Goal: Task Accomplishment & Management: Use online tool/utility

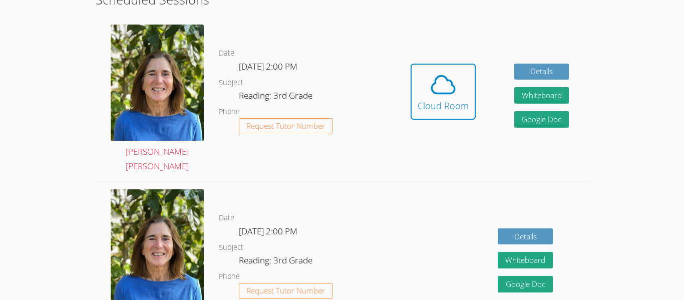
scroll to position [296, 0]
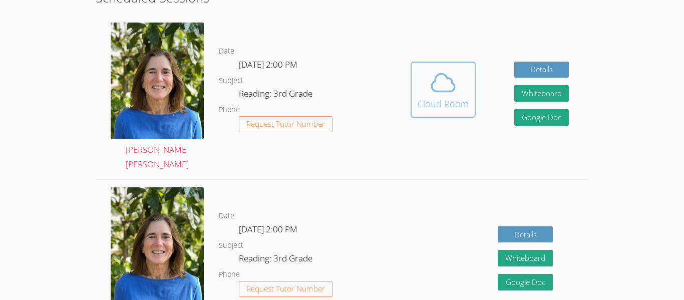
click at [455, 97] on div "Cloud Room" at bounding box center [442, 104] width 51 height 14
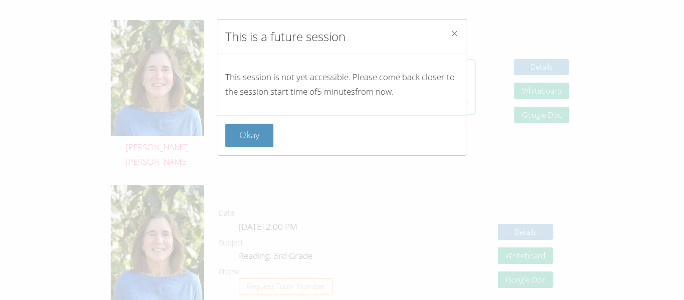
scroll to position [304, 0]
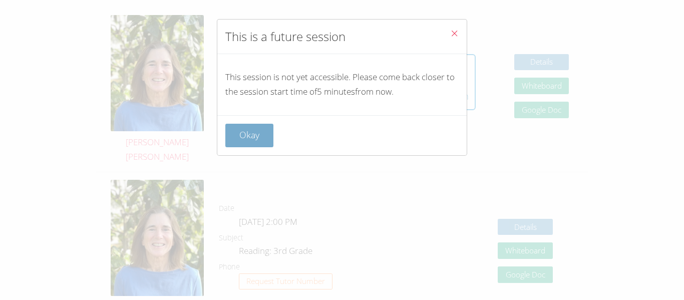
click at [256, 127] on button "Okay" at bounding box center [249, 136] width 48 height 24
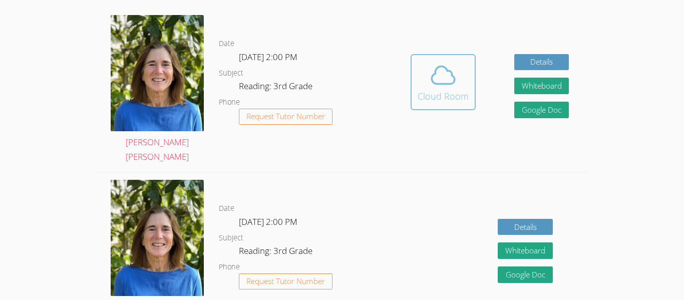
click at [425, 73] on span at bounding box center [442, 75] width 51 height 28
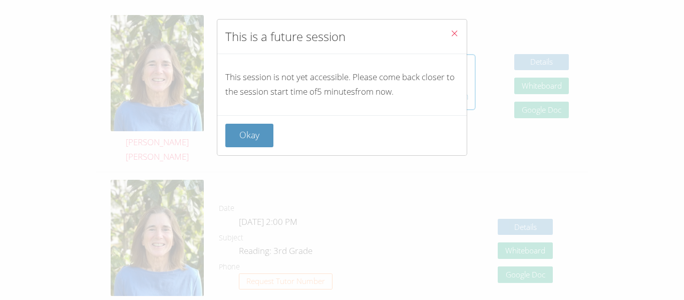
click at [435, 68] on div "This session is not yet accessible. Please come back closer to the session star…" at bounding box center [341, 84] width 249 height 61
click at [232, 140] on button "Okay" at bounding box center [249, 136] width 48 height 24
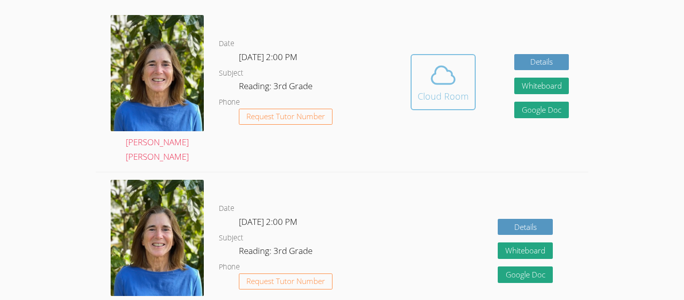
click at [436, 77] on icon at bounding box center [442, 76] width 23 height 18
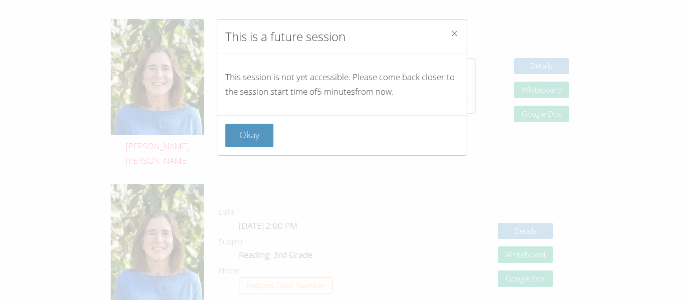
scroll to position [299, 0]
click at [233, 139] on button "Okay" at bounding box center [249, 136] width 48 height 24
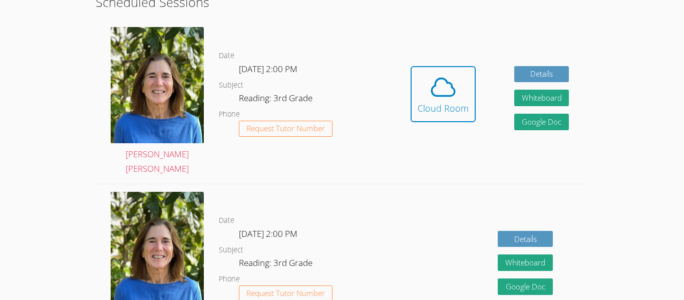
scroll to position [269, 0]
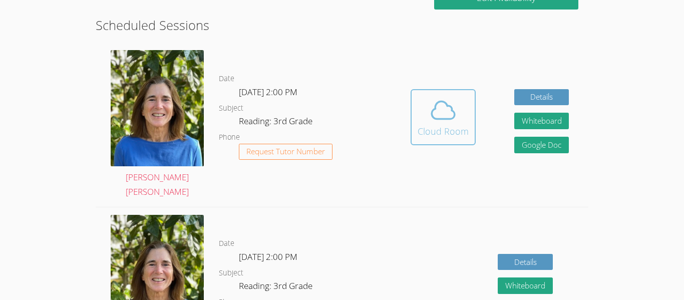
click at [446, 100] on icon at bounding box center [443, 110] width 28 height 28
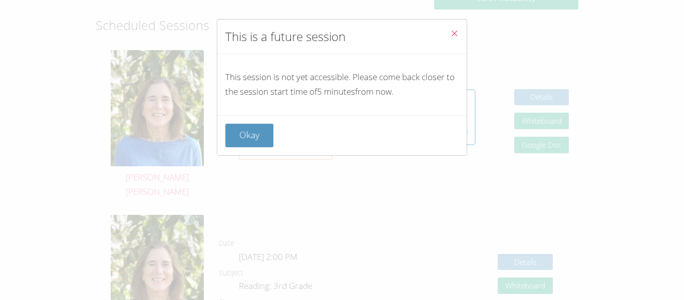
click at [452, 30] on icon "Close" at bounding box center [454, 33] width 9 height 9
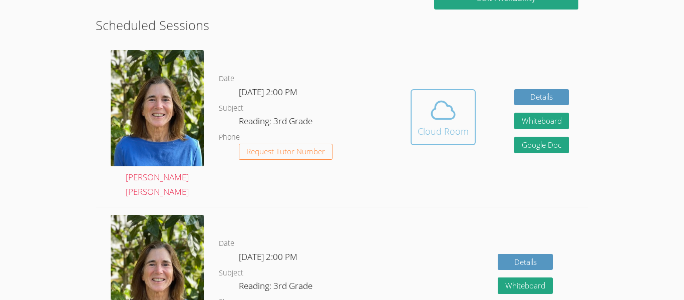
click at [444, 96] on icon at bounding box center [443, 110] width 28 height 28
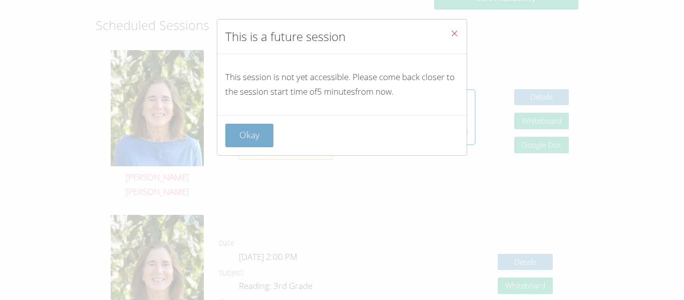
click at [229, 140] on button "Okay" at bounding box center [249, 136] width 48 height 24
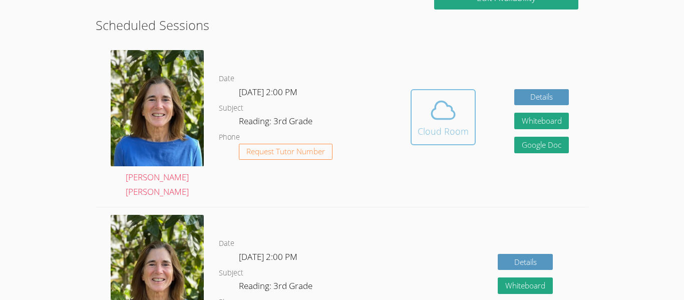
click at [434, 105] on icon at bounding box center [443, 110] width 28 height 28
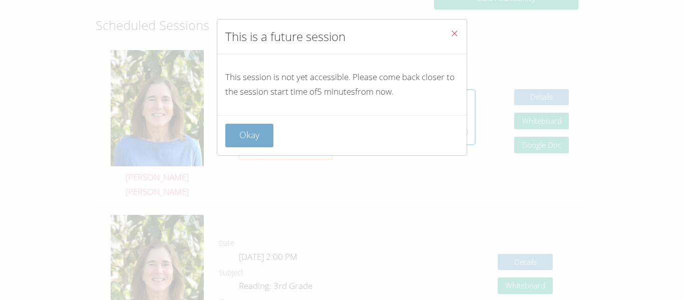
click at [252, 138] on button "Okay" at bounding box center [249, 136] width 48 height 24
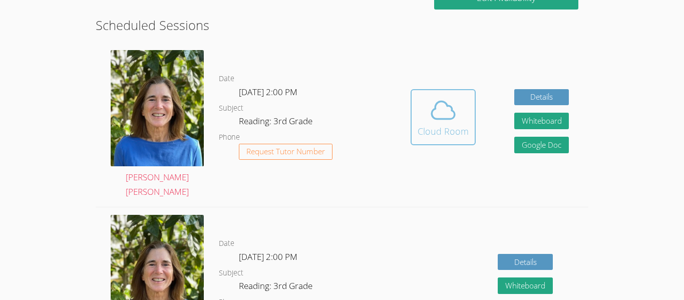
click at [455, 108] on icon at bounding box center [443, 110] width 28 height 28
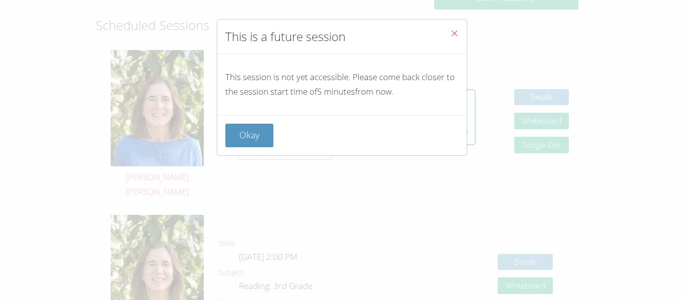
click at [446, 30] on button "Close" at bounding box center [454, 35] width 25 height 31
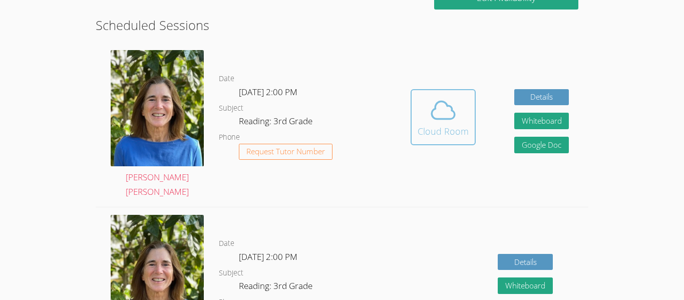
click at [441, 137] on button "Cloud Room" at bounding box center [442, 117] width 65 height 56
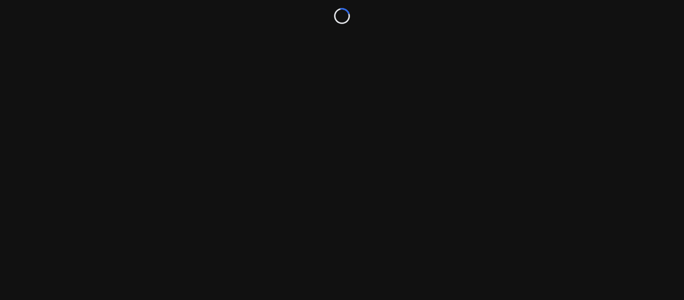
click at [440, 136] on div "Loading..." at bounding box center [342, 150] width 684 height 300
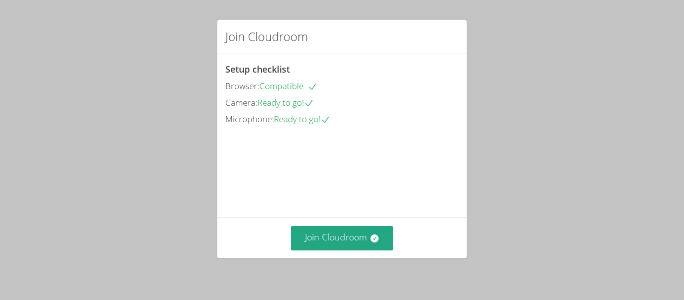
click at [368, 251] on div "Join Cloudroom" at bounding box center [341, 237] width 249 height 41
click at [369, 237] on icon at bounding box center [374, 238] width 10 height 10
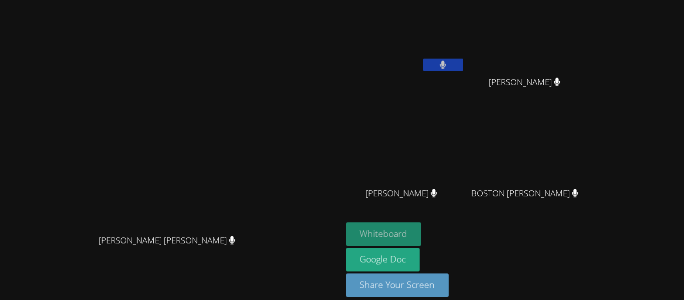
click at [421, 224] on button "Whiteboard" at bounding box center [384, 234] width 76 height 24
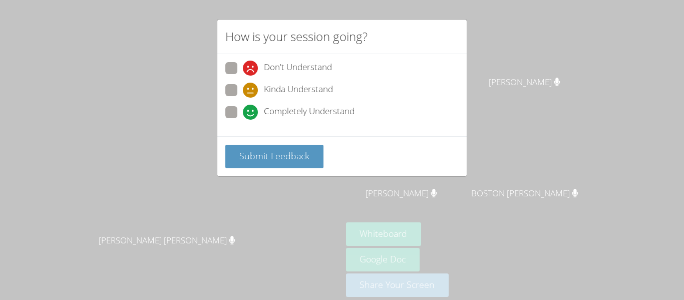
click at [243, 120] on span at bounding box center [243, 120] width 0 height 0
click at [243, 108] on input "Completely Understand" at bounding box center [247, 110] width 9 height 9
radio input "true"
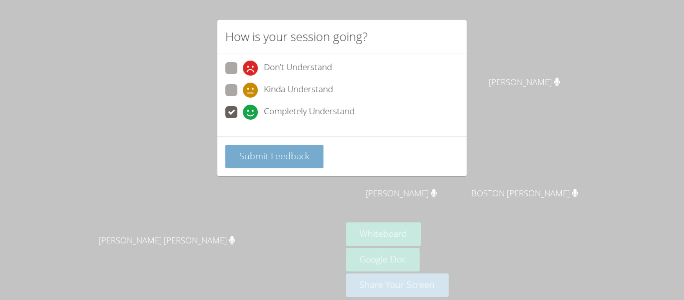
click at [242, 156] on span "Submit Feedback" at bounding box center [274, 156] width 70 height 12
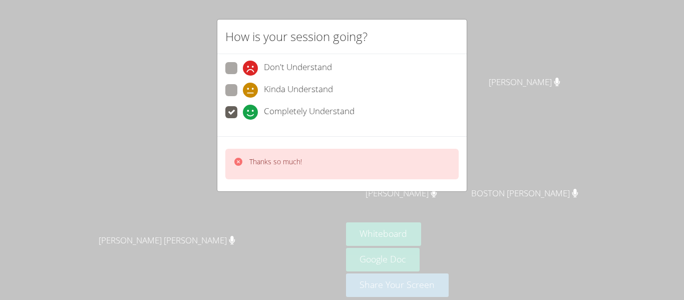
click at [303, 159] on div "Thanks so much!" at bounding box center [341, 164] width 233 height 31
click at [303, 151] on div "Thanks so much!" at bounding box center [341, 164] width 233 height 31
click at [314, 172] on div "Thanks so much!" at bounding box center [341, 164] width 233 height 31
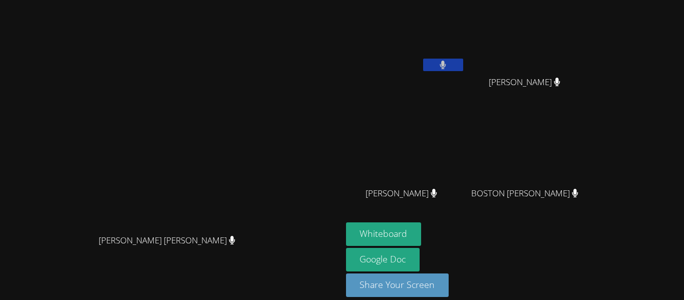
scroll to position [7, 0]
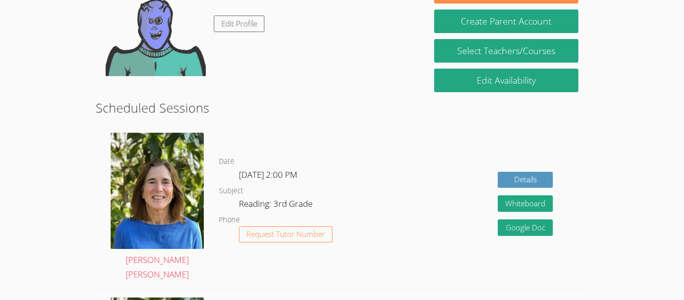
scroll to position [185, 0]
